Goal: Register for event/course

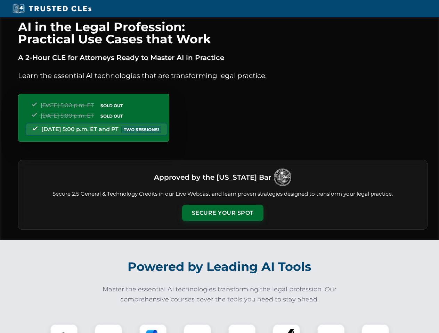
click at [222, 213] on button "Secure Your Spot" at bounding box center [222, 213] width 81 height 16
click at [64, 329] on img at bounding box center [64, 338] width 20 height 20
click at [108, 329] on div at bounding box center [108, 338] width 28 height 28
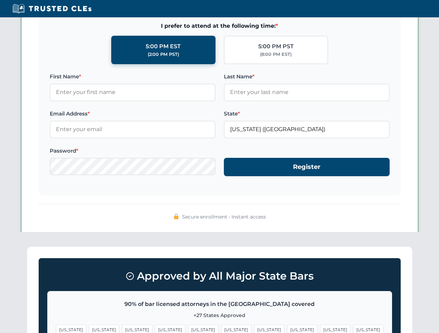
click at [320, 329] on span "[US_STATE]" at bounding box center [335, 330] width 30 height 10
